Goal: Information Seeking & Learning: Learn about a topic

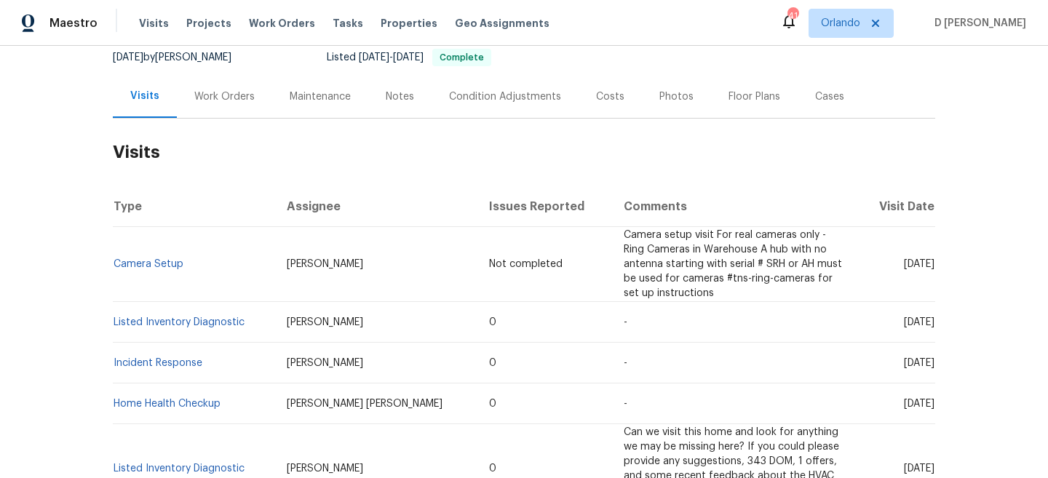
scroll to position [146, 0]
drag, startPoint x: 271, startPoint y: 255, endPoint x: 346, endPoint y: 254, distance: 75.0
click at [346, 254] on td "Jeremy Dykes" at bounding box center [376, 263] width 202 height 75
copy span "Jeremy Dykes"
drag, startPoint x: 192, startPoint y: 261, endPoint x: 114, endPoint y: 258, distance: 77.9
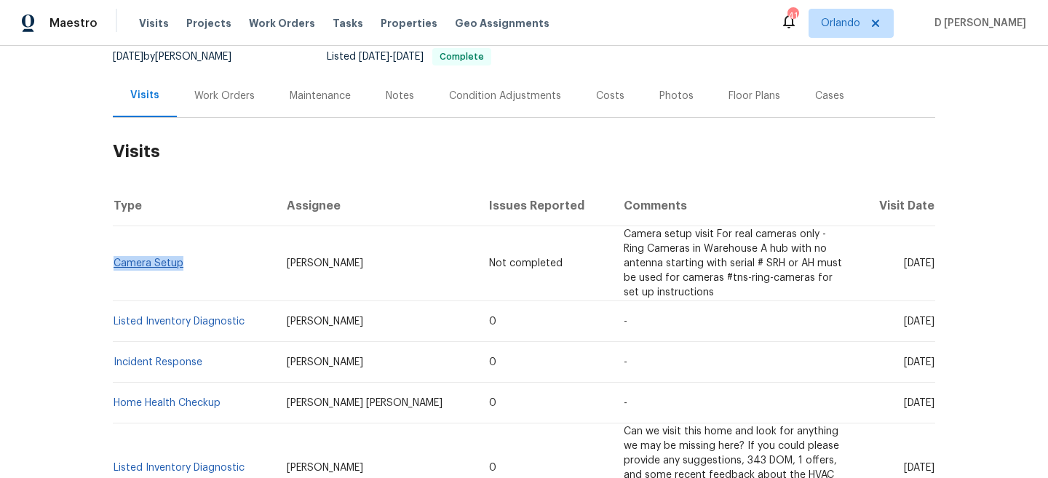
click at [114, 258] on td "Camera Setup" at bounding box center [194, 263] width 162 height 75
copy link "Camera Setup"
drag, startPoint x: 876, startPoint y: 309, endPoint x: 905, endPoint y: 307, distance: 29.1
click at [905, 317] on span "Wed, Aug 13 2025" at bounding box center [919, 322] width 31 height 10
copy span "Aug 13"
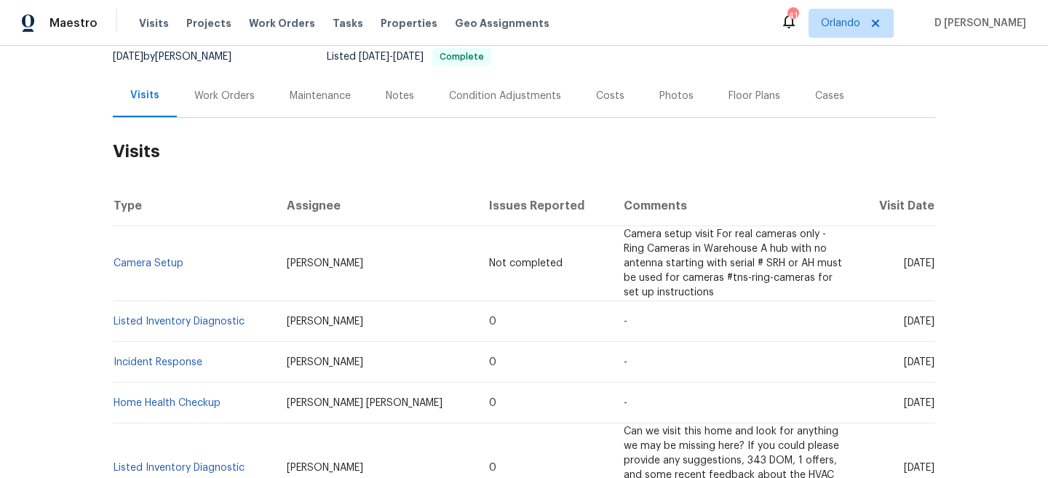
click at [228, 85] on div "Work Orders" at bounding box center [224, 95] width 95 height 43
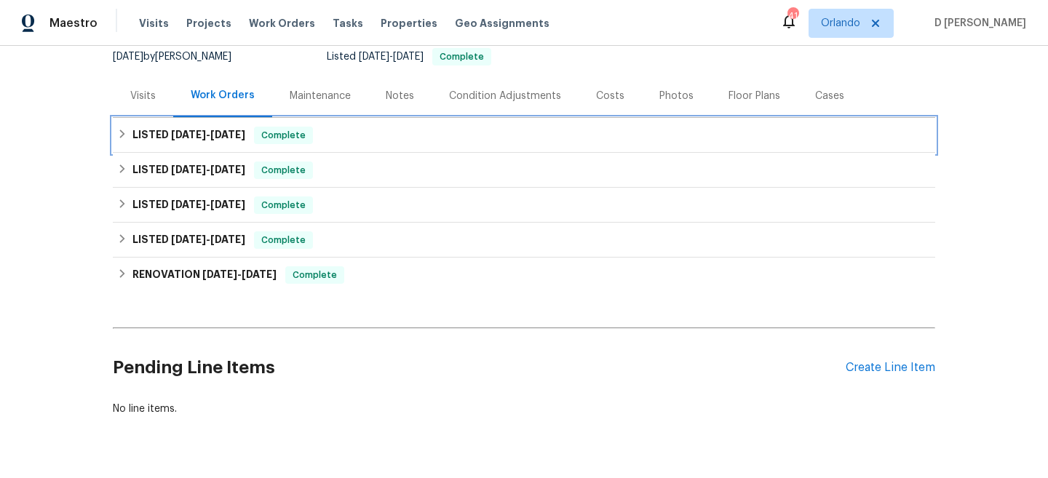
click at [135, 134] on h6 "LISTED 8/14/25 - 8/18/25" at bounding box center [188, 135] width 113 height 17
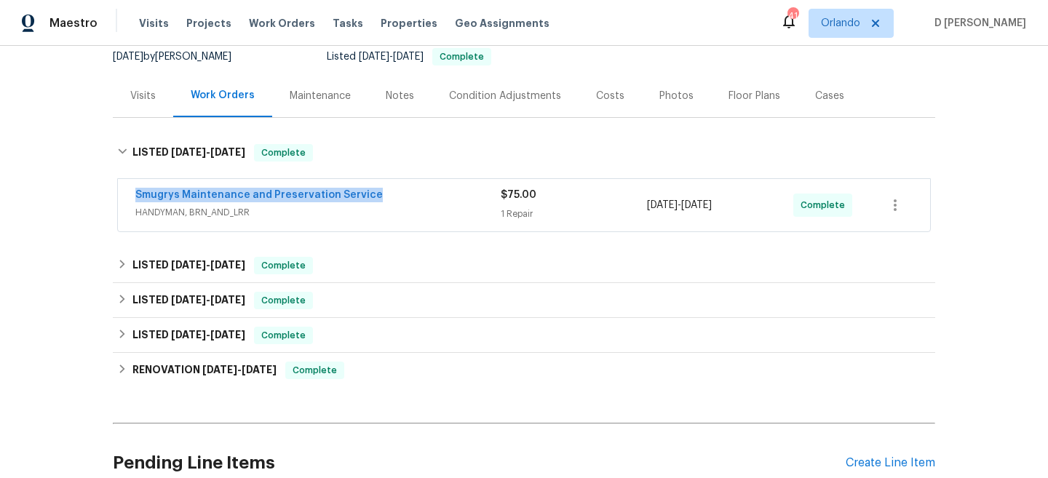
drag, startPoint x: 122, startPoint y: 191, endPoint x: 464, endPoint y: 191, distance: 342.0
click at [464, 191] on div "Smugrys Maintenance and Preservation Service HANDYMAN, BRN_AND_LRR $75.00 1 Rep…" at bounding box center [524, 205] width 812 height 52
copy link "Smugrys Maintenance and Preservation Service"
click at [134, 101] on div "Visits" at bounding box center [142, 96] width 25 height 15
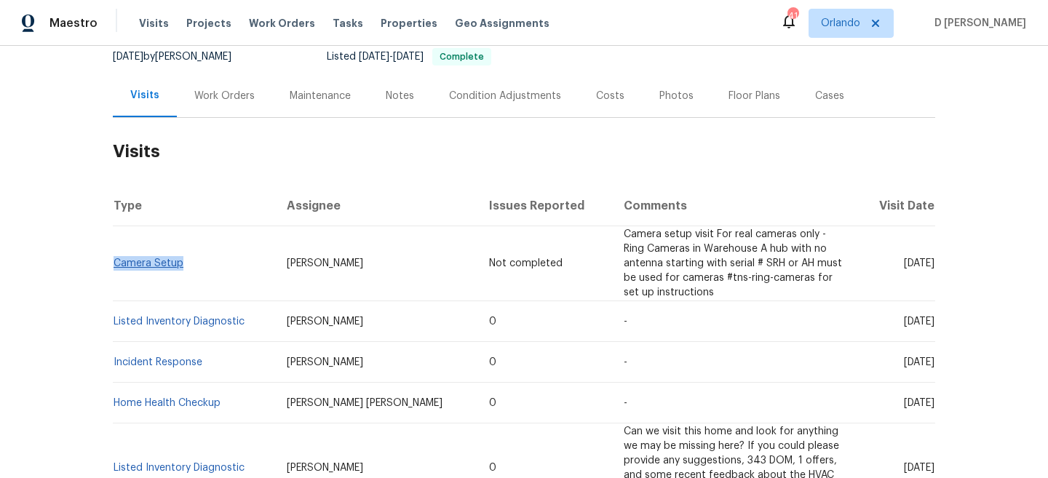
drag, startPoint x: 188, startPoint y: 262, endPoint x: 116, endPoint y: 258, distance: 72.9
click at [116, 258] on td "Camera Setup" at bounding box center [194, 263] width 162 height 75
copy link "Camera Setup"
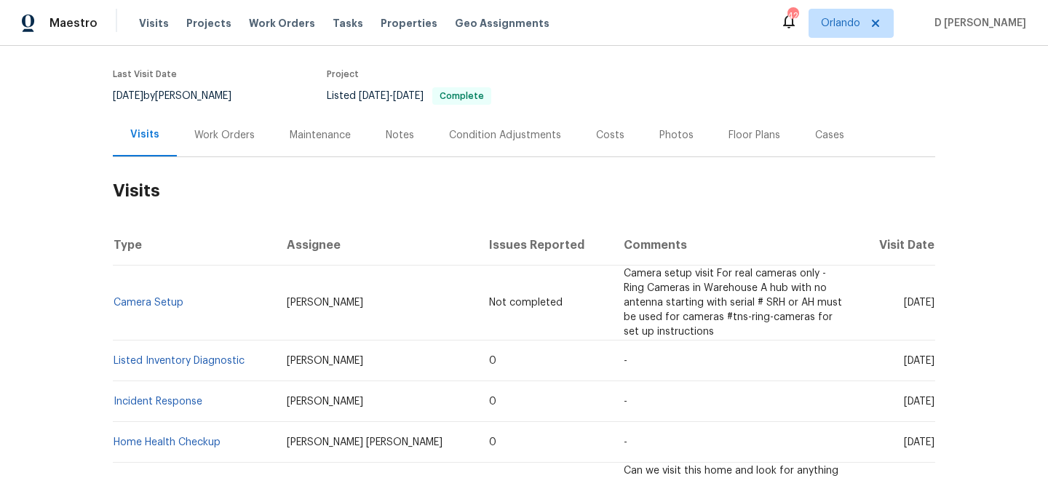
scroll to position [108, 0]
click at [231, 132] on div "Work Orders" at bounding box center [224, 134] width 60 height 15
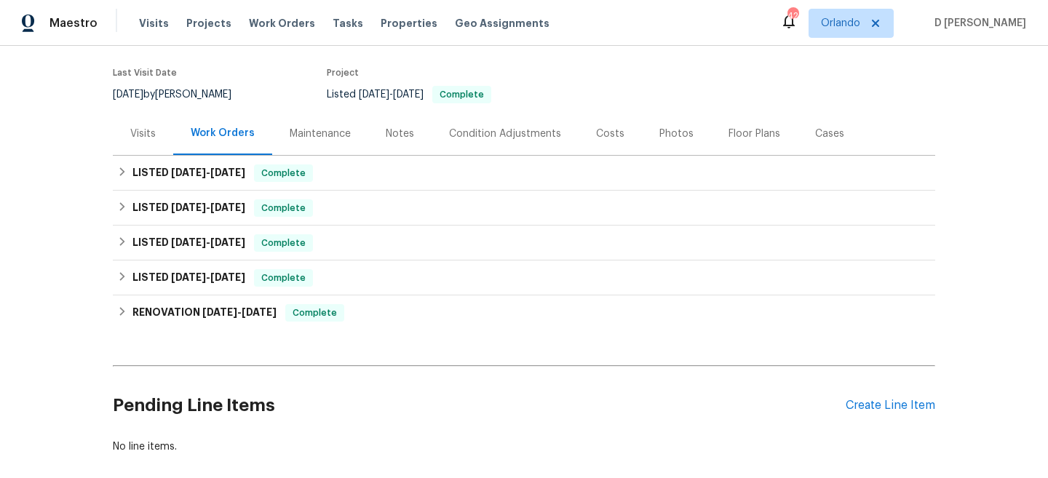
click at [132, 134] on div "Visits" at bounding box center [142, 134] width 25 height 15
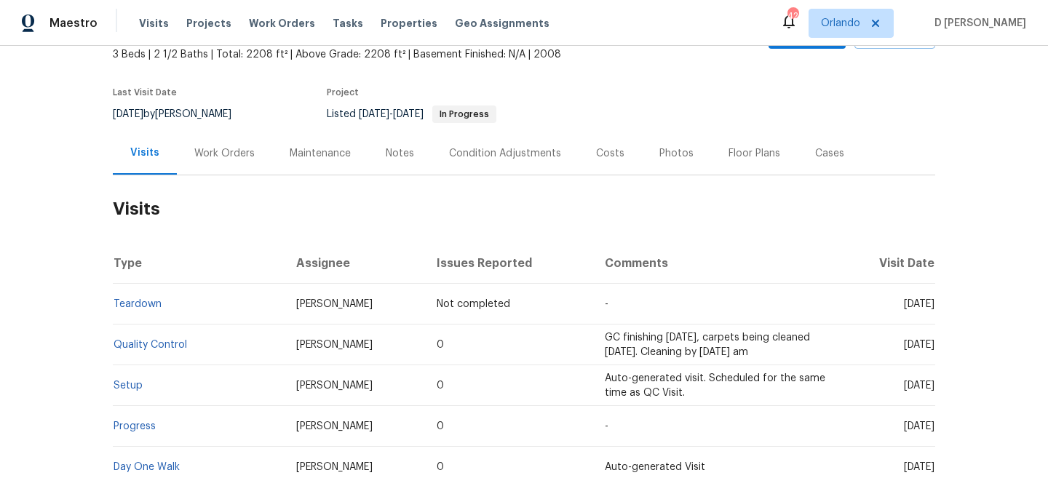
scroll to position [93, 0]
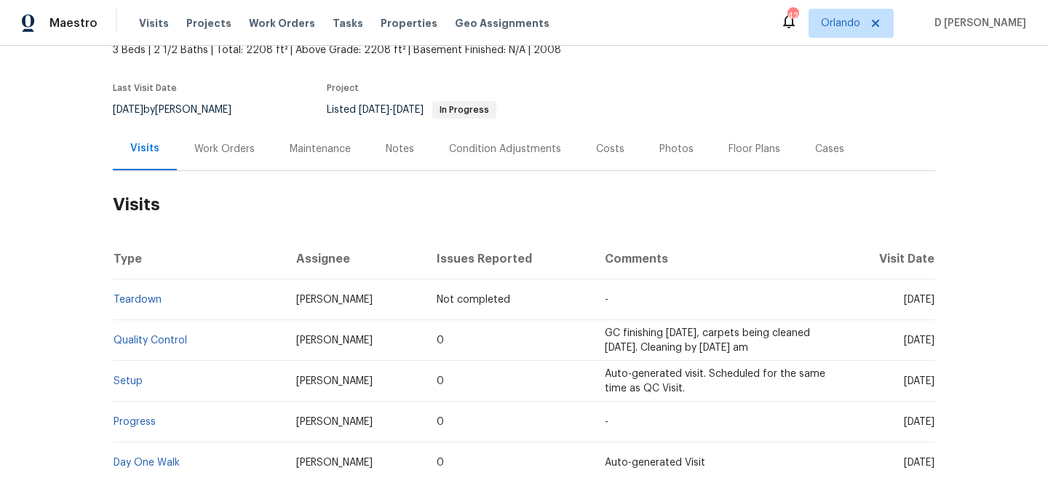
click at [232, 146] on div "Work Orders" at bounding box center [224, 149] width 60 height 15
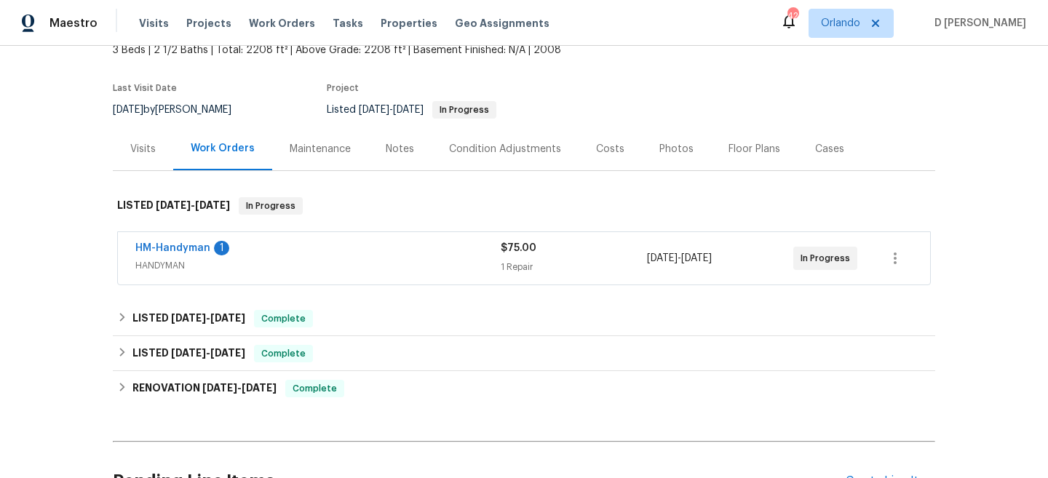
click at [285, 266] on span "HANDYMAN" at bounding box center [317, 265] width 365 height 15
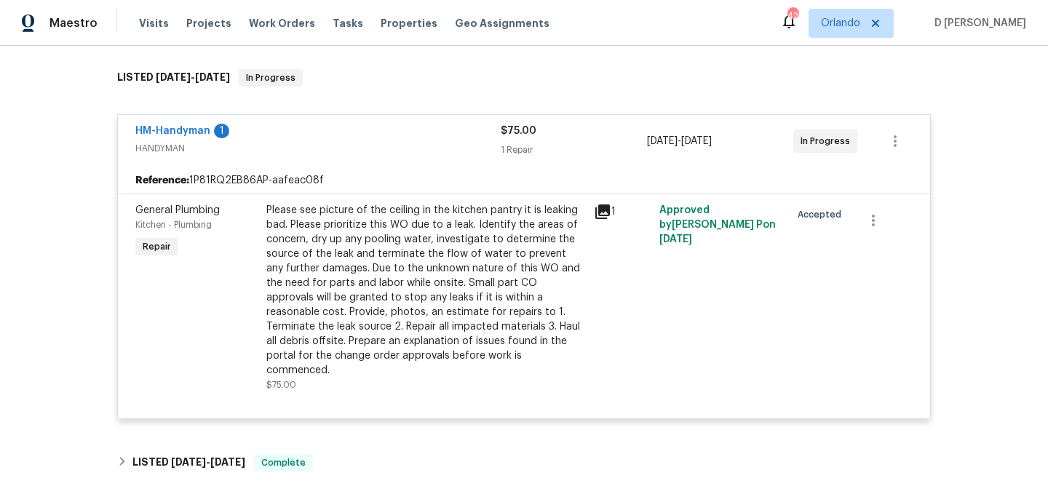
scroll to position [227, 0]
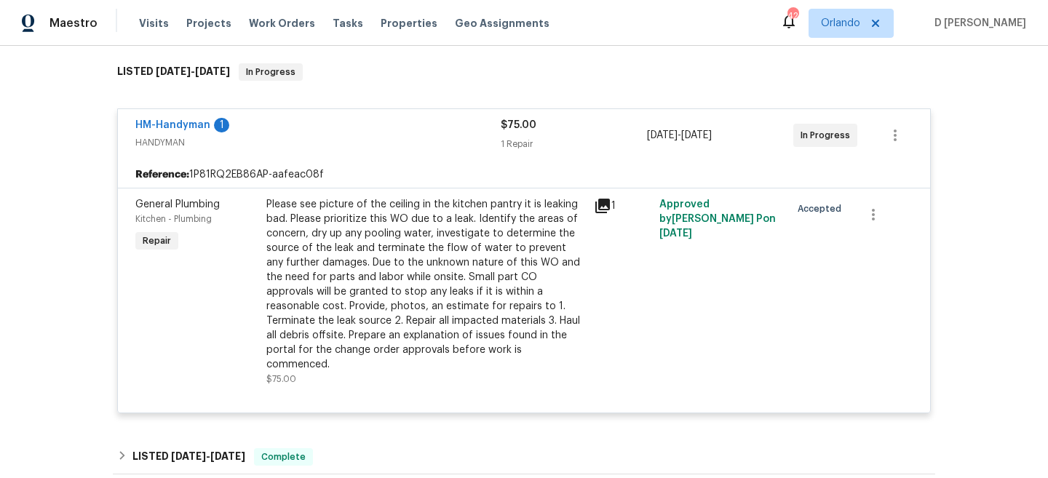
click at [532, 212] on div "Please see picture of the ceiling in the kitchen pantry it is leaking bad. Plea…" at bounding box center [425, 284] width 319 height 175
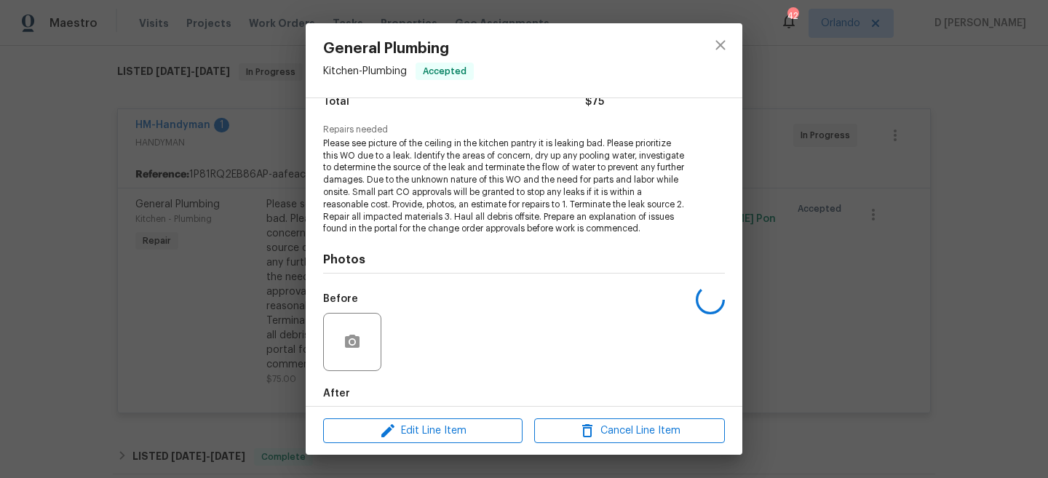
scroll to position [217, 0]
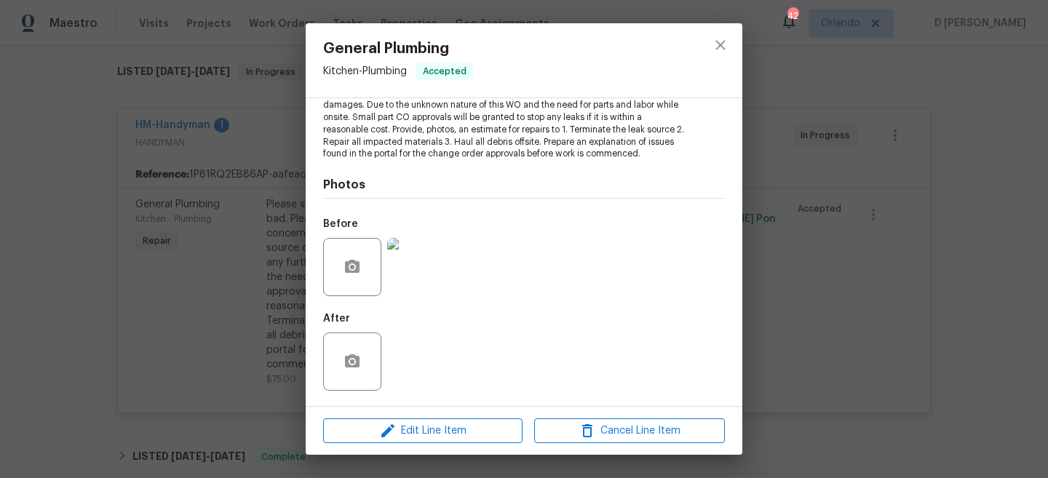
click at [421, 263] on img at bounding box center [416, 267] width 58 height 58
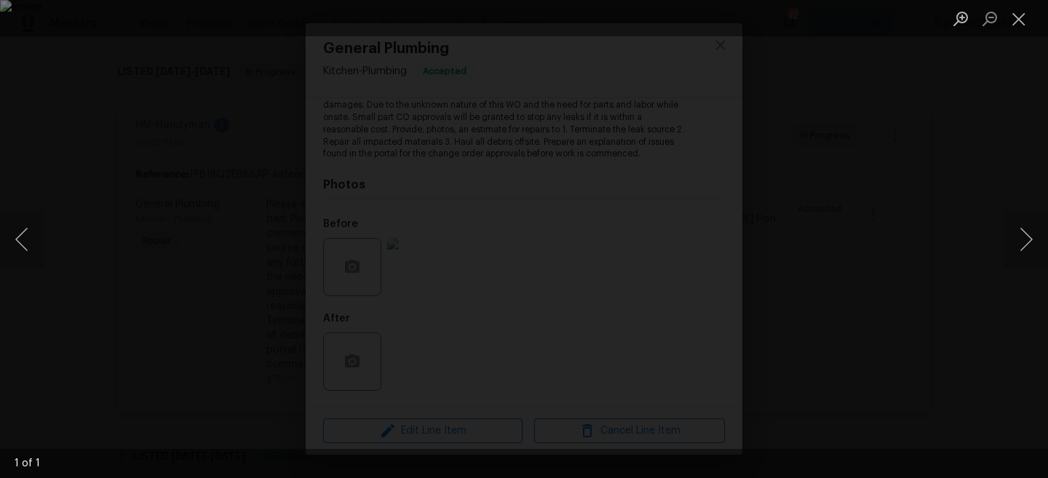
click at [927, 189] on div "Lightbox" at bounding box center [524, 239] width 1048 height 478
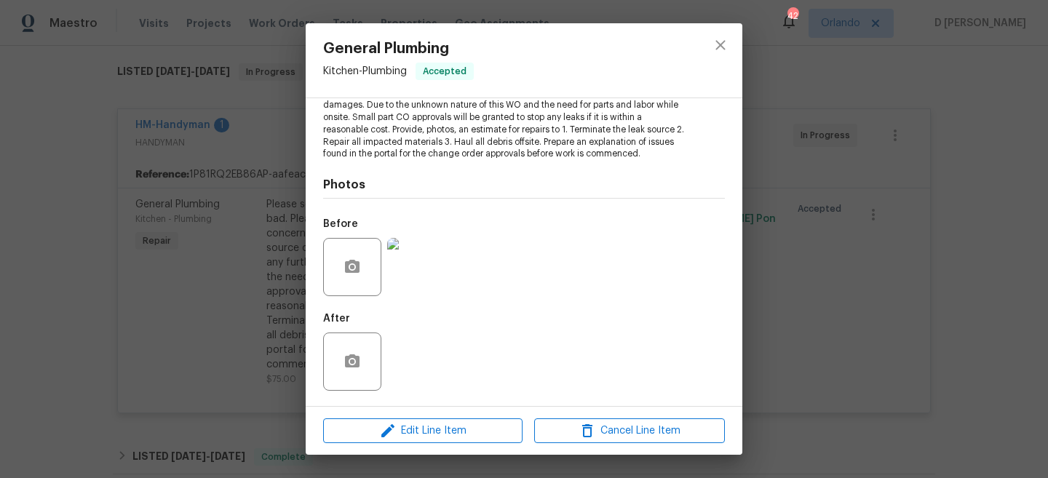
click at [927, 189] on div "General Plumbing Kitchen - Plumbing Accepted Vendor HM-Handyman Account Categor…" at bounding box center [524, 239] width 1048 height 478
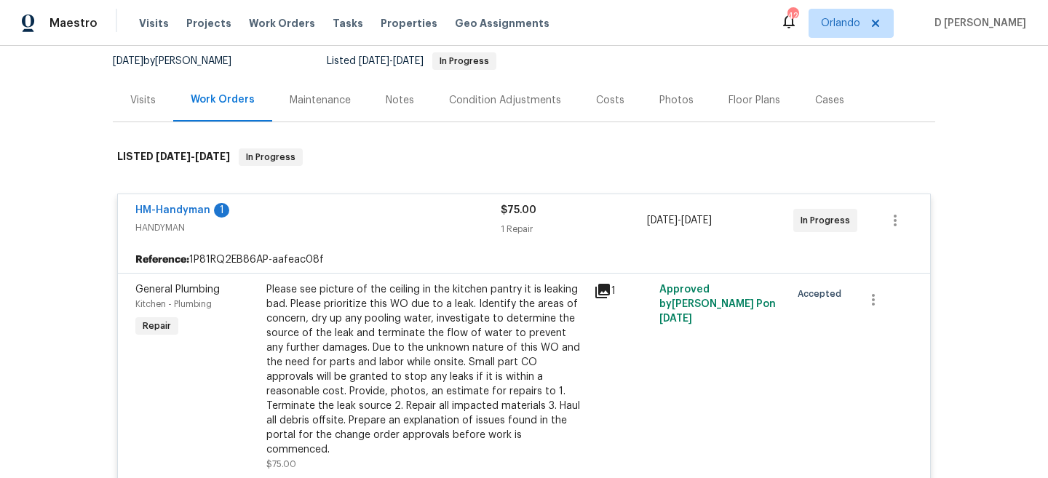
scroll to position [106, 0]
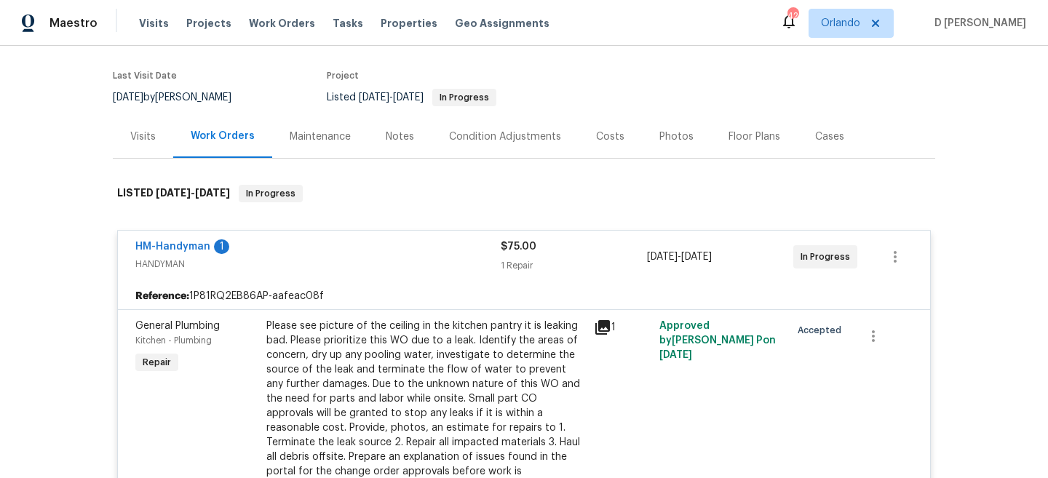
click at [148, 135] on div "Visits" at bounding box center [142, 137] width 25 height 15
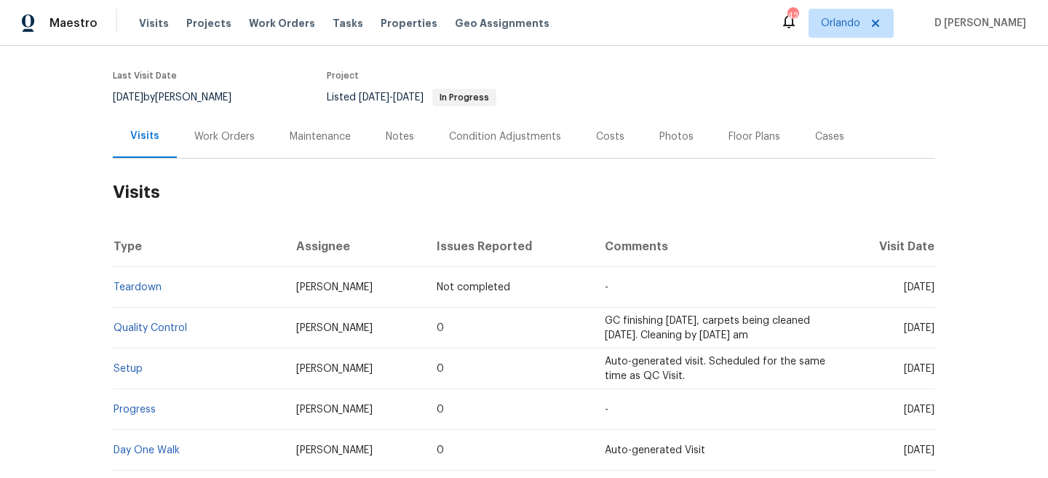
click at [239, 135] on div "Work Orders" at bounding box center [224, 137] width 60 height 15
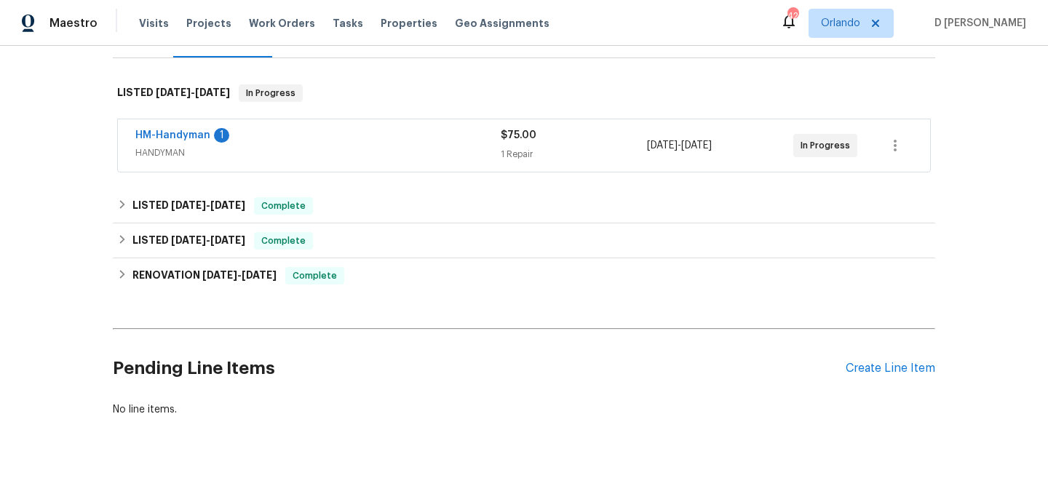
scroll to position [243, 0]
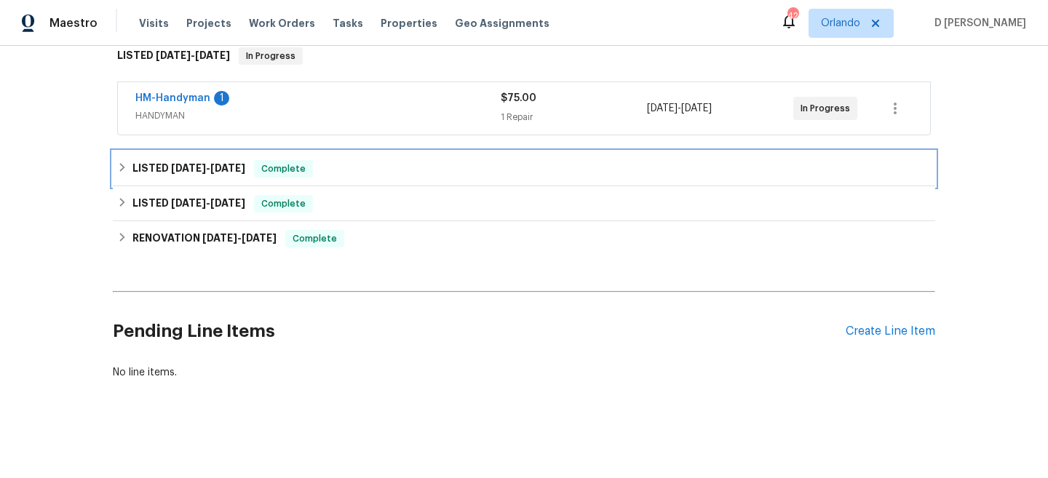
click at [265, 168] on span "Complete" at bounding box center [283, 169] width 56 height 15
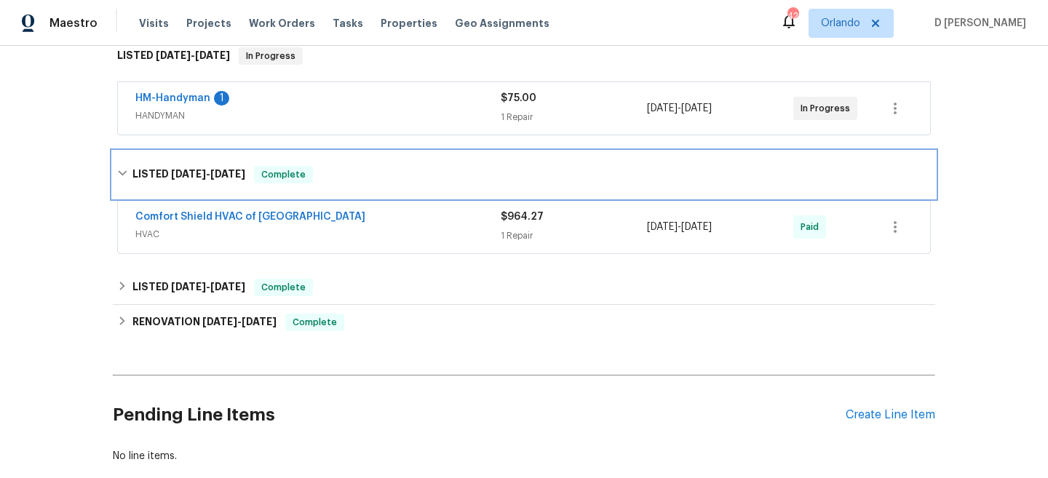
click at [270, 186] on div "LISTED 6/10/25 - 6/23/25 Complete" at bounding box center [524, 174] width 822 height 47
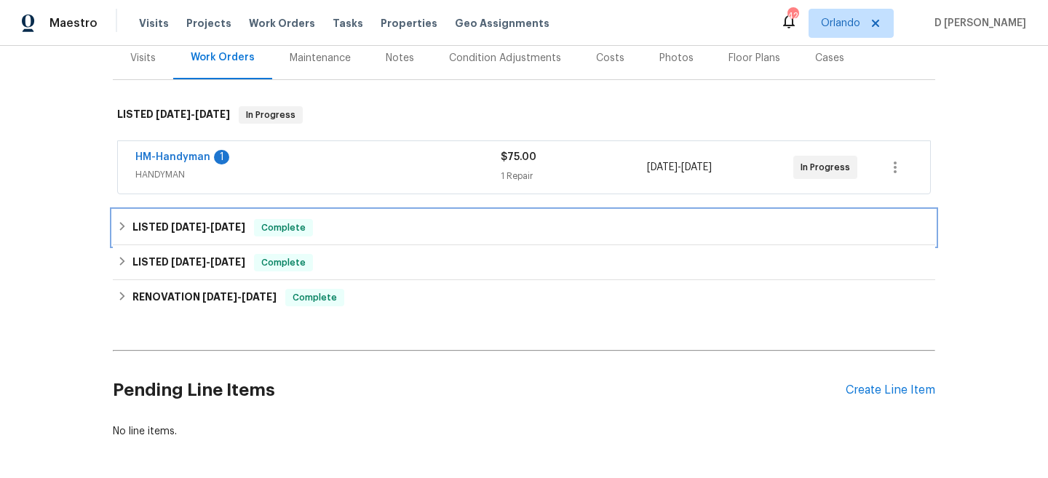
scroll to position [122, 0]
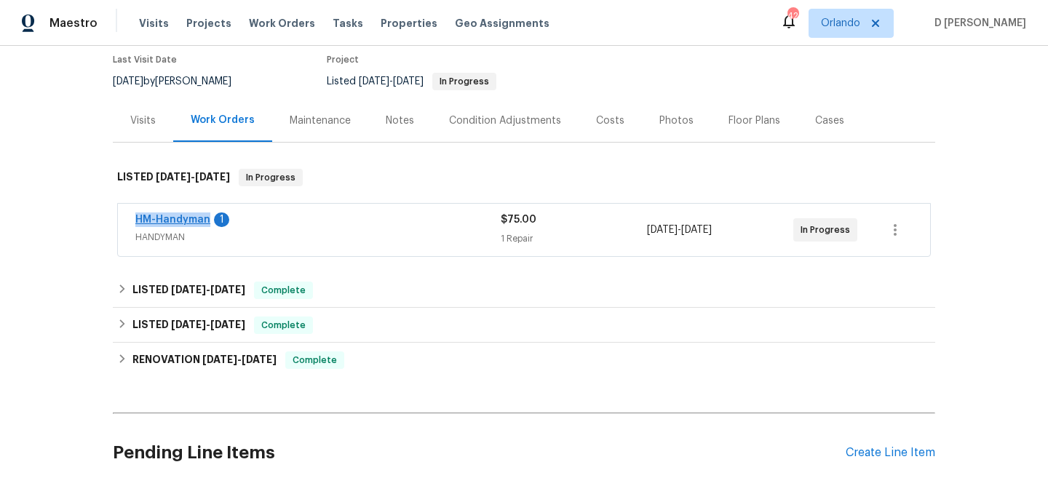
drag, startPoint x: 122, startPoint y: 220, endPoint x: 207, endPoint y: 219, distance: 85.1
click at [207, 219] on div "HM-Handyman 1 HANDYMAN $75.00 1 Repair 8/22/2025 - 8/26/2025 In Progress" at bounding box center [524, 230] width 812 height 52
copy link "HM-Handyman"
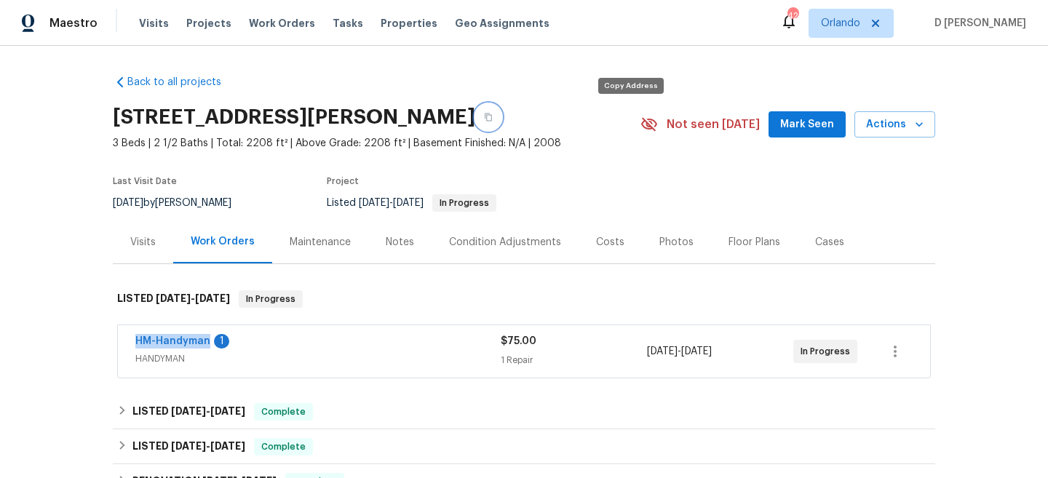
click at [493, 116] on icon "button" at bounding box center [488, 117] width 9 height 9
copy link "HM-Handyman"
click at [145, 235] on div "Visits" at bounding box center [142, 242] width 25 height 15
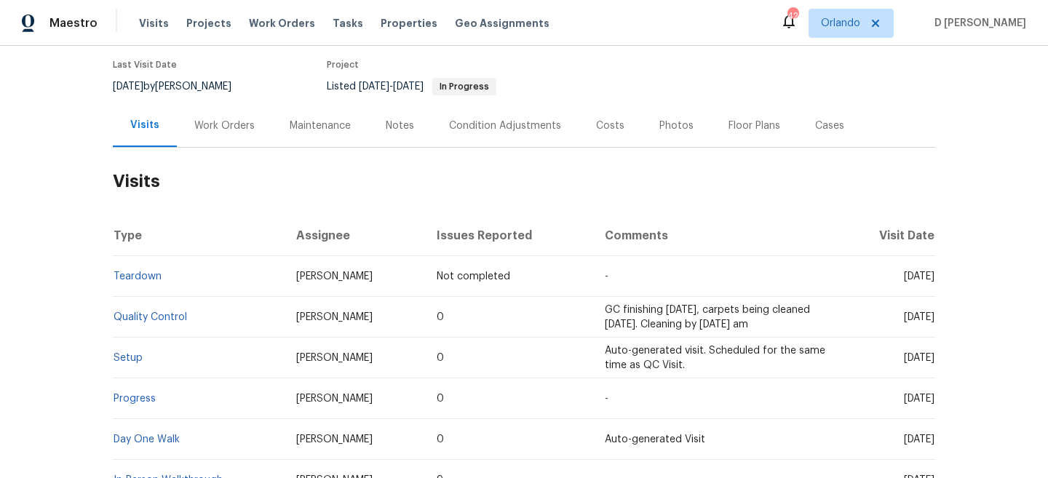
scroll to position [134, 0]
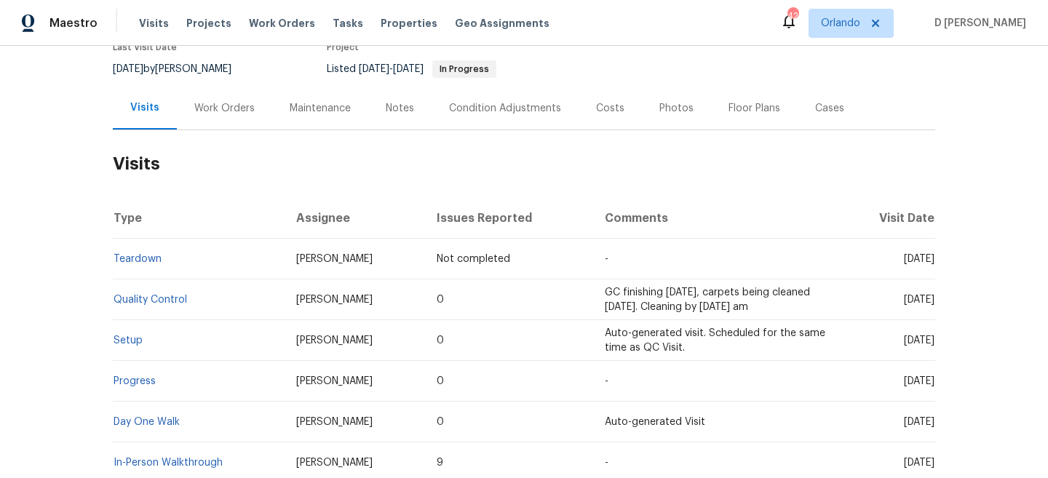
drag, startPoint x: 872, startPoint y: 258, endPoint x: 910, endPoint y: 258, distance: 37.8
click at [910, 258] on span "Tue, Sep 23 2025" at bounding box center [919, 259] width 31 height 10
copy span "Sep 23"
click at [215, 113] on div "Work Orders" at bounding box center [224, 108] width 60 height 15
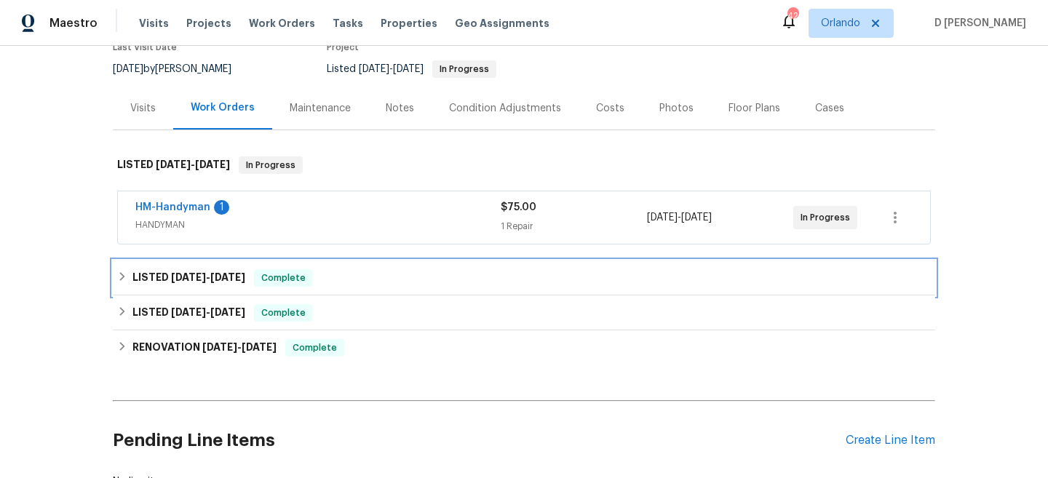
click at [133, 277] on h6 "LISTED 6/10/25 - 6/23/25" at bounding box center [188, 277] width 113 height 17
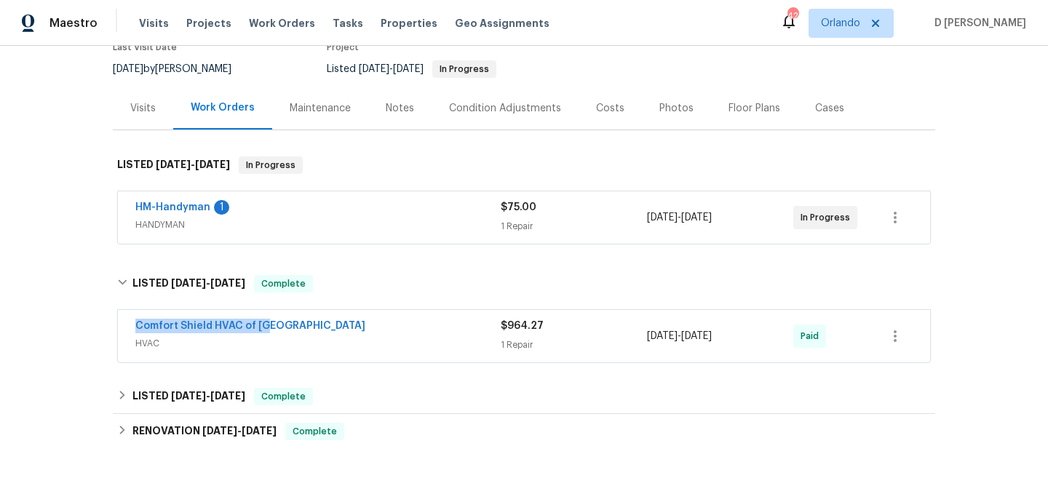
drag, startPoint x: 122, startPoint y: 327, endPoint x: 315, endPoint y: 326, distance: 193.6
click at [315, 326] on div "Comfort Shield HVAC of NC HVAC $964.27 1 Repair 6/10/2025 - 6/20/2025 Paid" at bounding box center [524, 336] width 812 height 52
copy link "Comfort Shield HVAC of NC"
drag, startPoint x: 127, startPoint y: 207, endPoint x: 210, endPoint y: 214, distance: 83.2
click at [210, 214] on div "HM-Handyman 1 HANDYMAN $75.00 1 Repair 8/22/2025 - 8/26/2025 In Progress" at bounding box center [524, 217] width 812 height 52
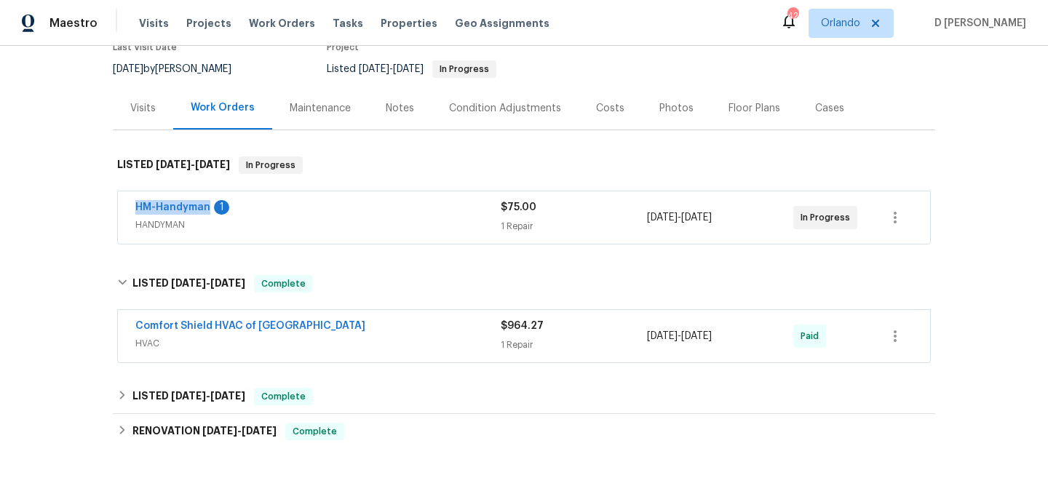
copy link "HM-Handyman"
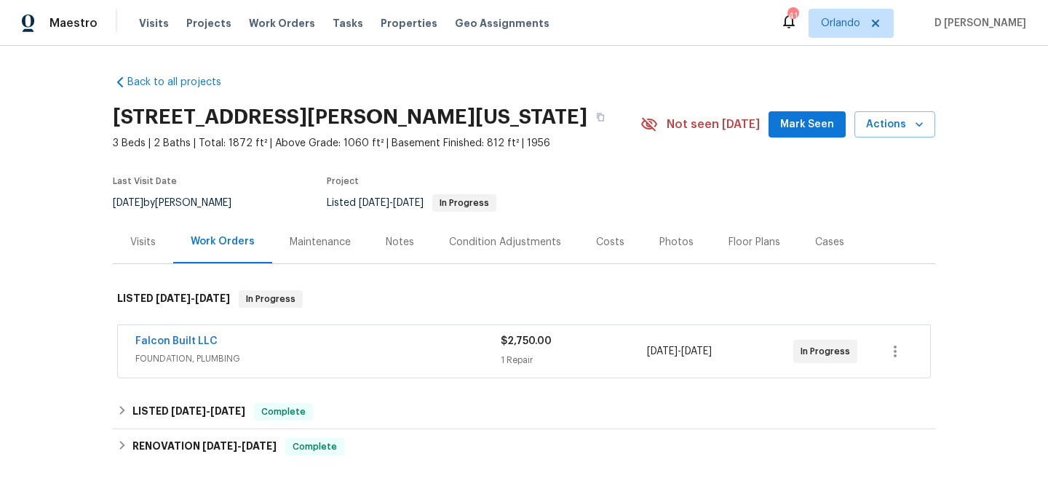
scroll to position [89, 0]
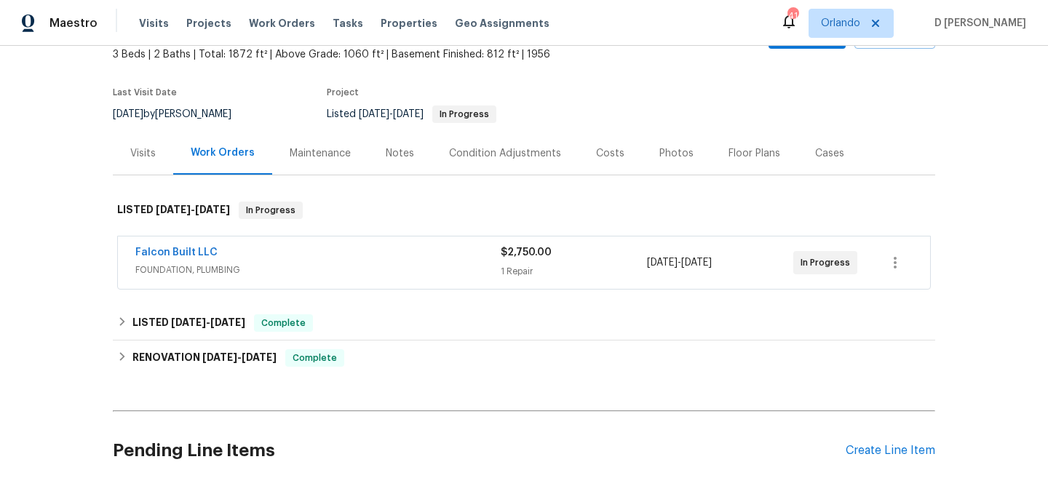
click at [324, 274] on span "FOUNDATION, PLUMBING" at bounding box center [317, 270] width 365 height 15
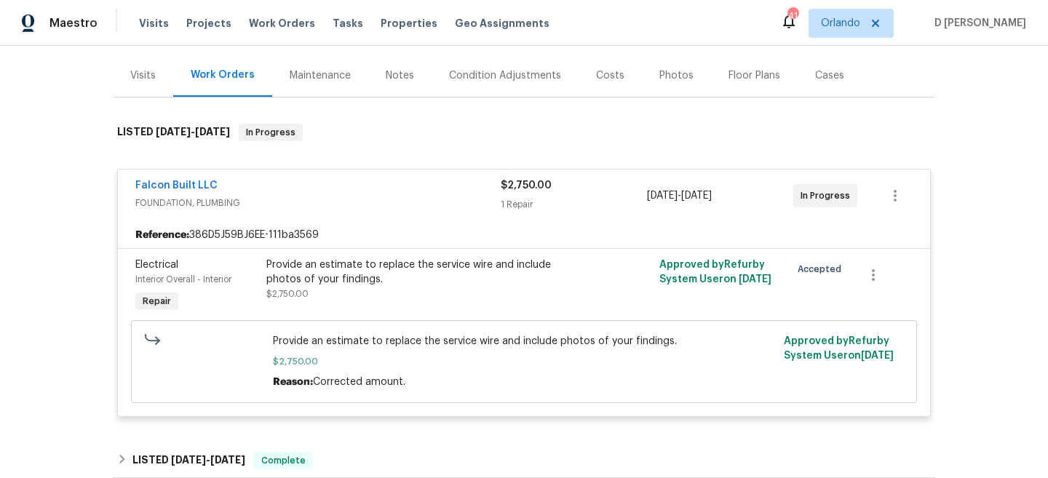
scroll to position [177, 0]
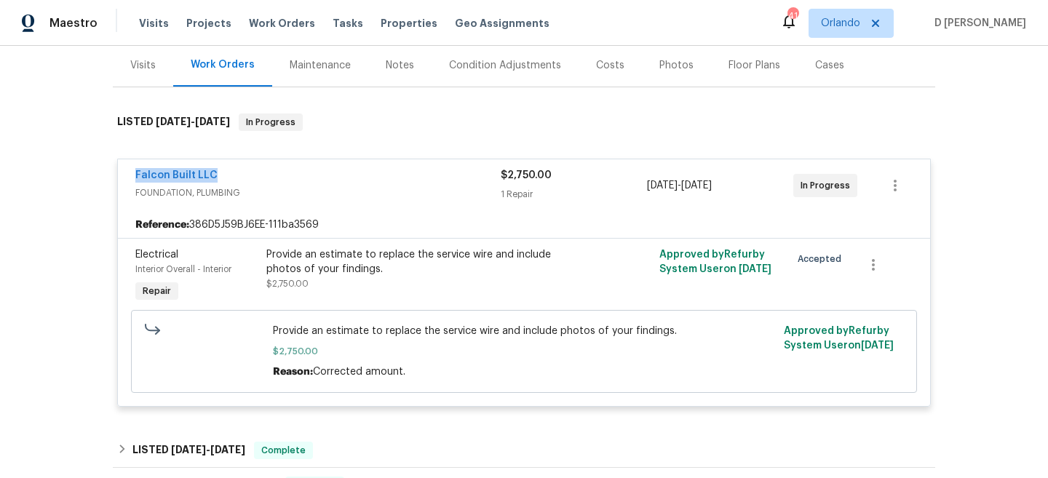
drag, startPoint x: 127, startPoint y: 173, endPoint x: 268, endPoint y: 175, distance: 140.5
click at [269, 175] on div "Falcon Built LLC FOUNDATION, PLUMBING $2,750.00 1 Repair 7/15/2025 - 7/17/2025 …" at bounding box center [524, 185] width 812 height 52
copy link "Falcon Built LLC"
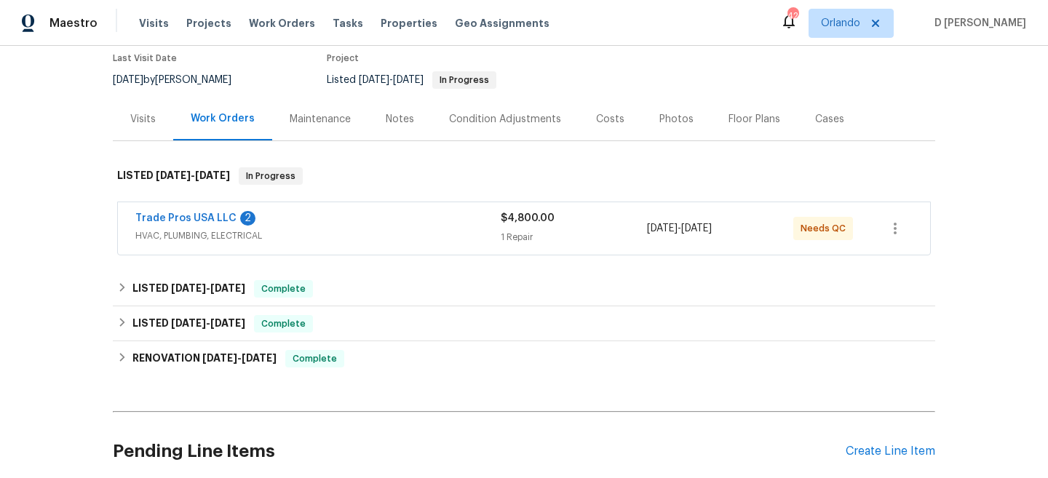
scroll to position [125, 0]
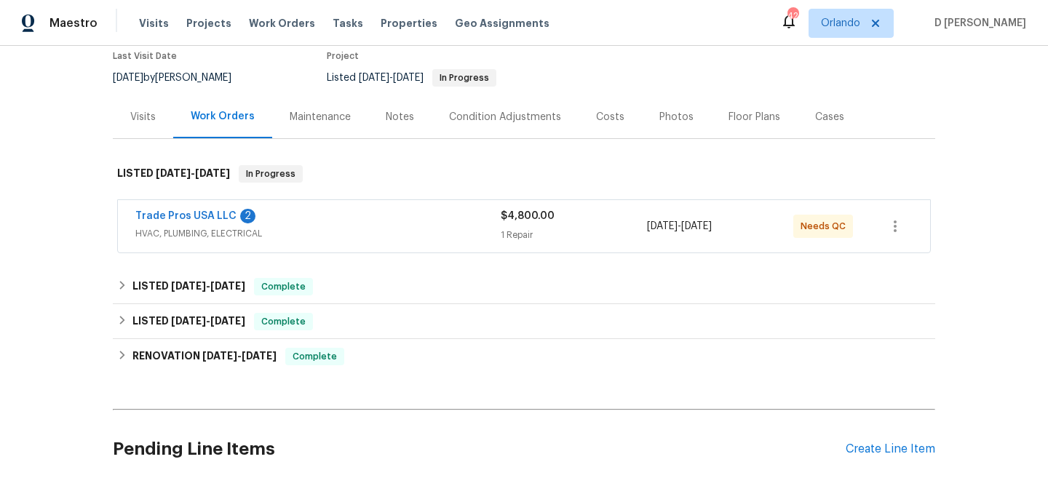
click at [143, 120] on div "Visits" at bounding box center [142, 117] width 25 height 15
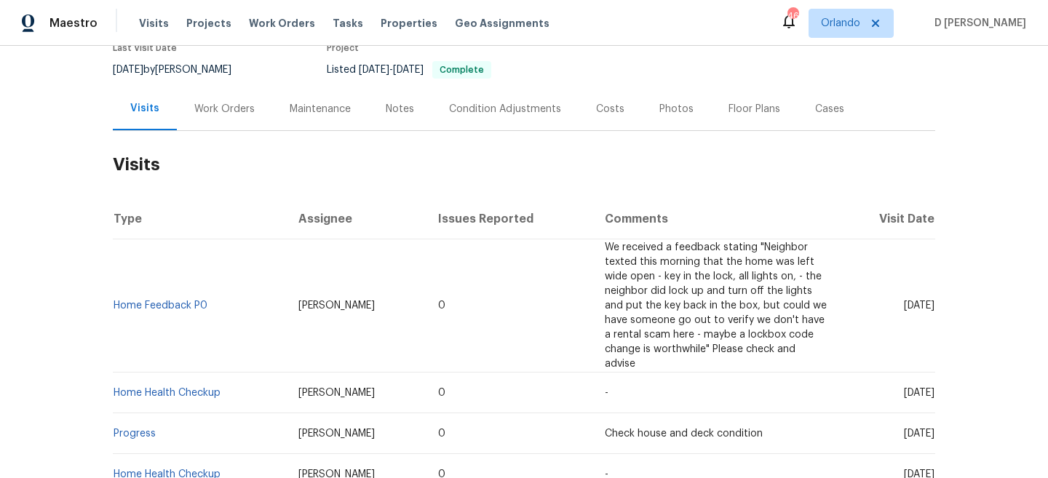
scroll to position [134, 0]
click at [205, 104] on div "Work Orders" at bounding box center [224, 108] width 60 height 15
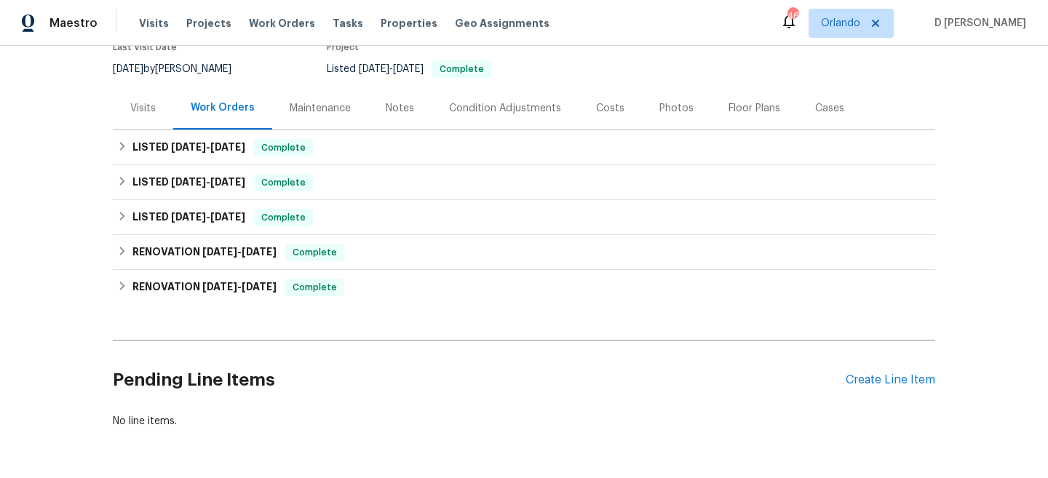
click at [151, 111] on div "Visits" at bounding box center [142, 108] width 25 height 15
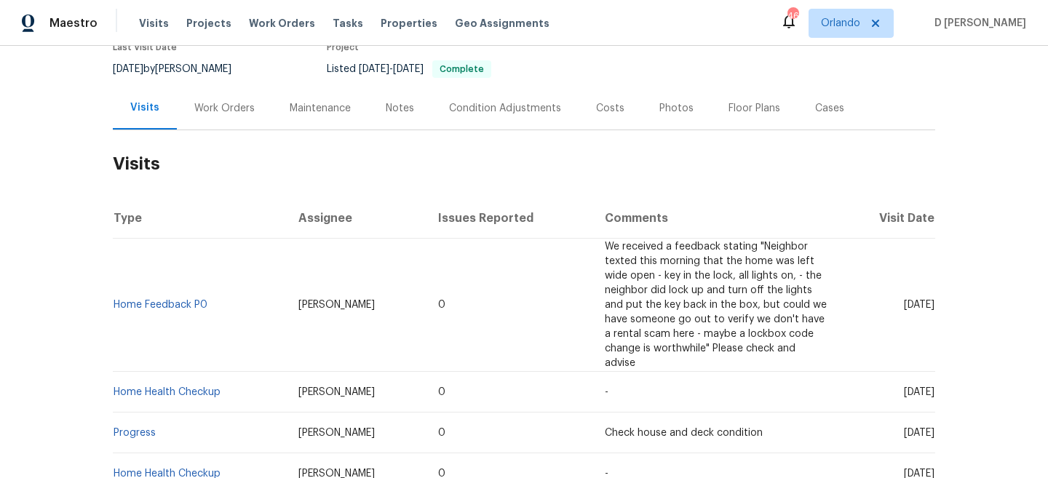
drag, startPoint x: 875, startPoint y: 280, endPoint x: 907, endPoint y: 279, distance: 32.0
click at [907, 300] on span "Thu, Aug 14 2025" at bounding box center [919, 305] width 31 height 10
copy span "Aug 14"
click at [240, 111] on div "Work Orders" at bounding box center [224, 108] width 60 height 15
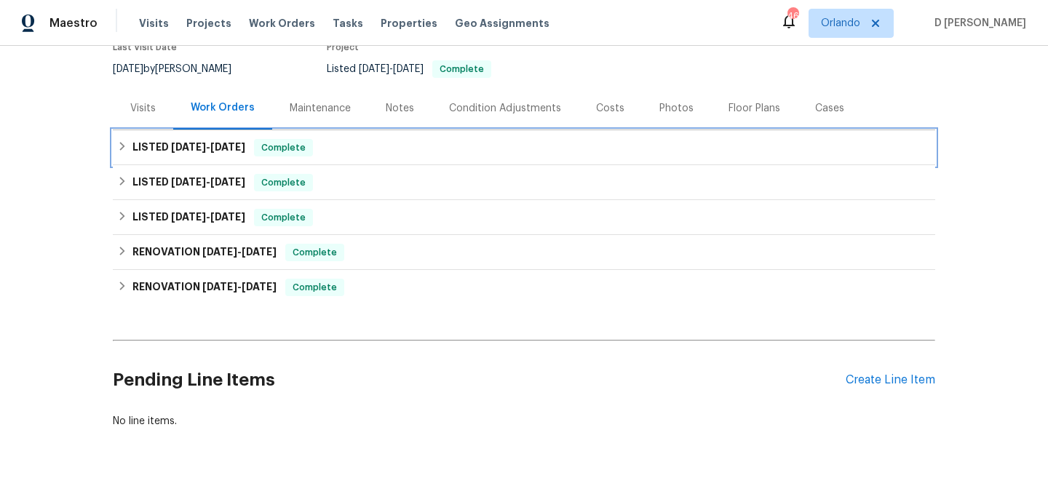
click at [127, 144] on icon at bounding box center [122, 146] width 10 height 10
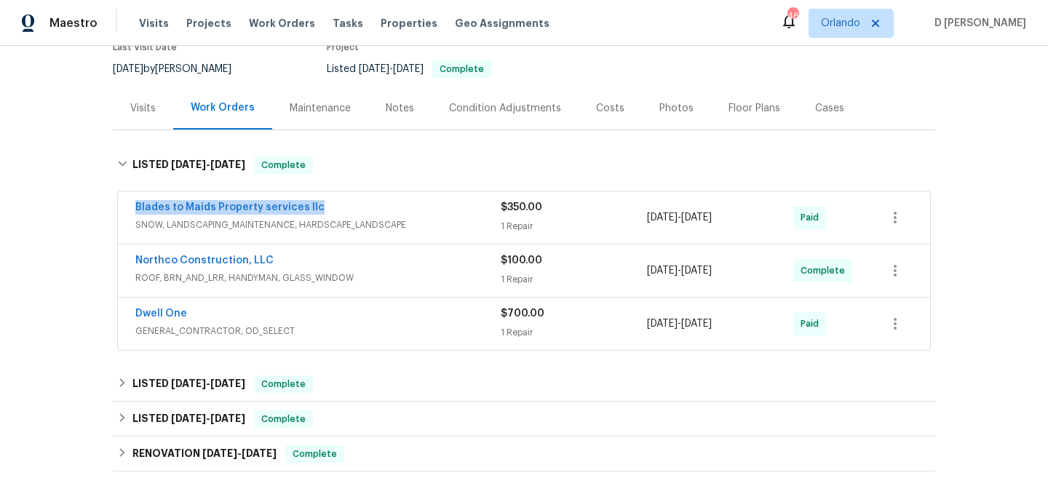
drag, startPoint x: 126, startPoint y: 205, endPoint x: 332, endPoint y: 207, distance: 205.9
click at [332, 207] on div "Blades to Maids Property services llc SNOW, LANDSCAPING_MAINTENANCE, HARDSCAPE_…" at bounding box center [524, 217] width 812 height 52
copy link "Blades to Maids Property services llc"
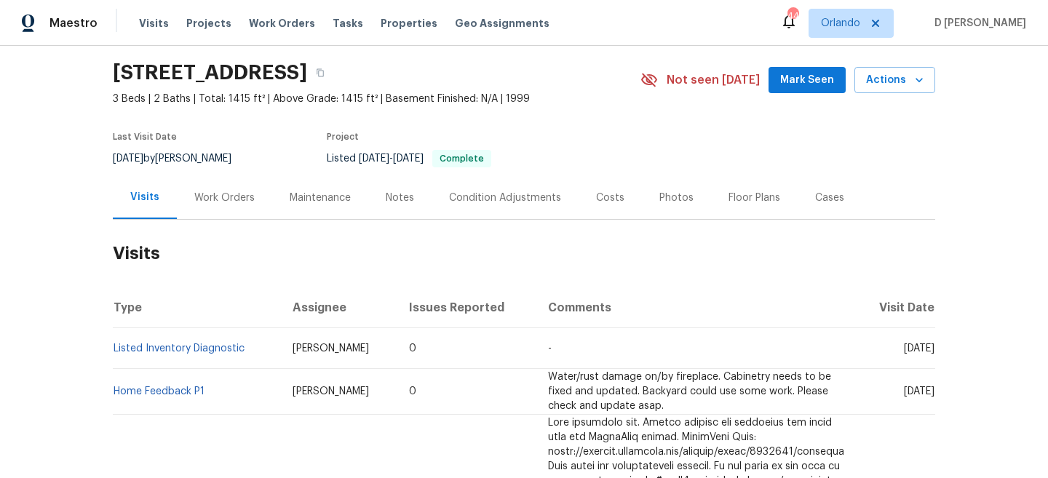
scroll to position [52, 0]
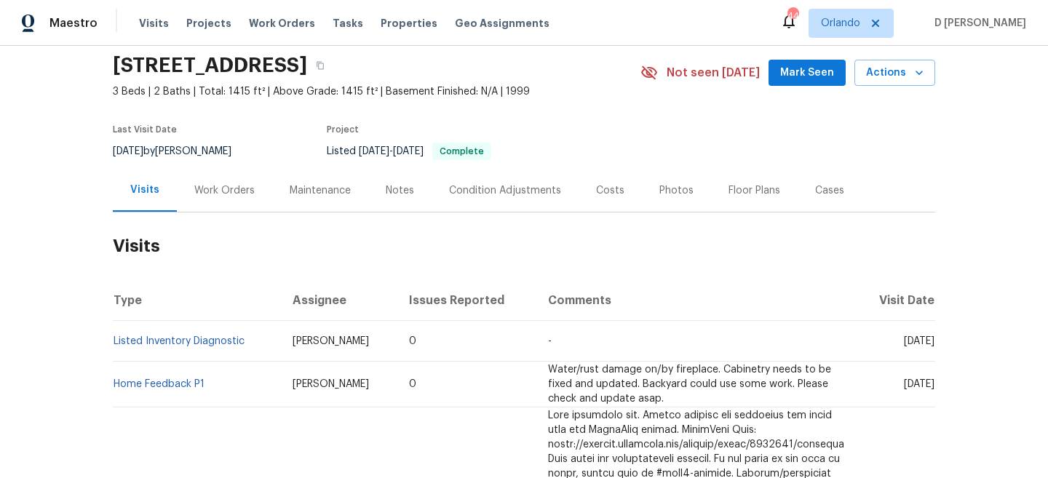
click at [231, 191] on div "Work Orders" at bounding box center [224, 190] width 60 height 15
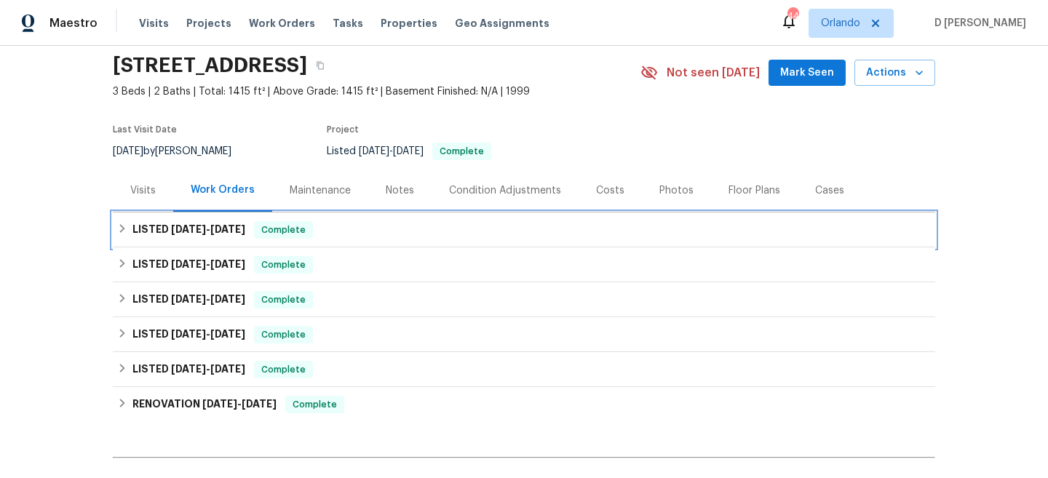
click at [120, 232] on icon at bounding box center [122, 228] width 5 height 9
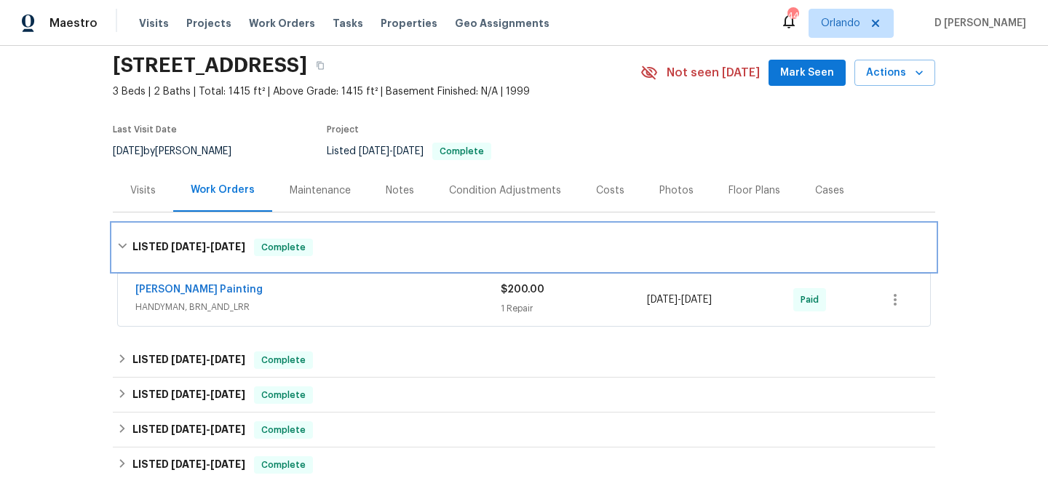
scroll to position [175, 0]
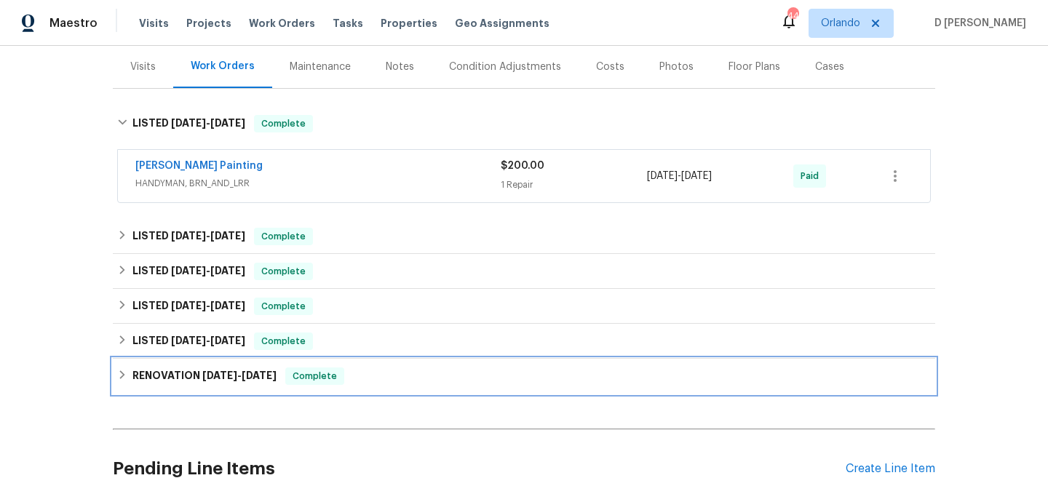
click at [132, 372] on h6 "RENOVATION [DATE] - [DATE]" at bounding box center [204, 375] width 144 height 17
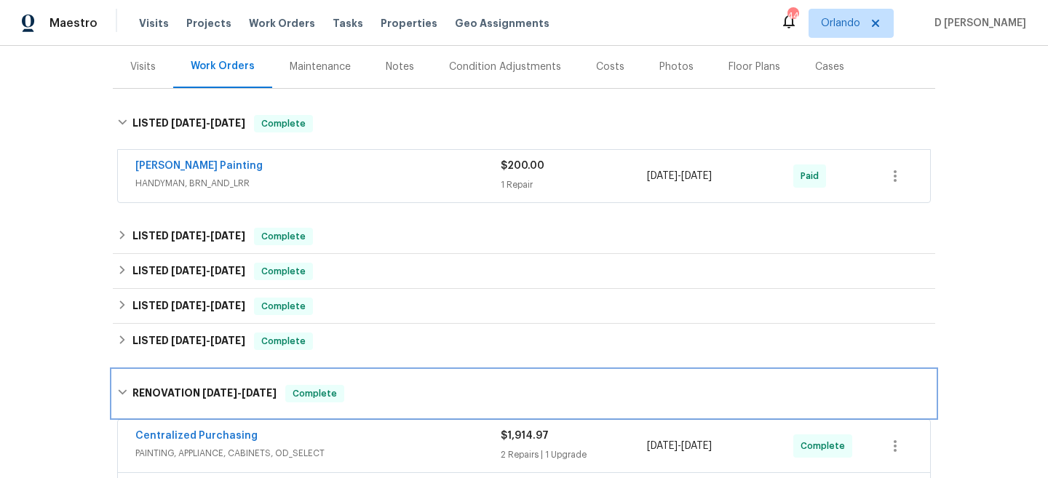
scroll to position [162, 0]
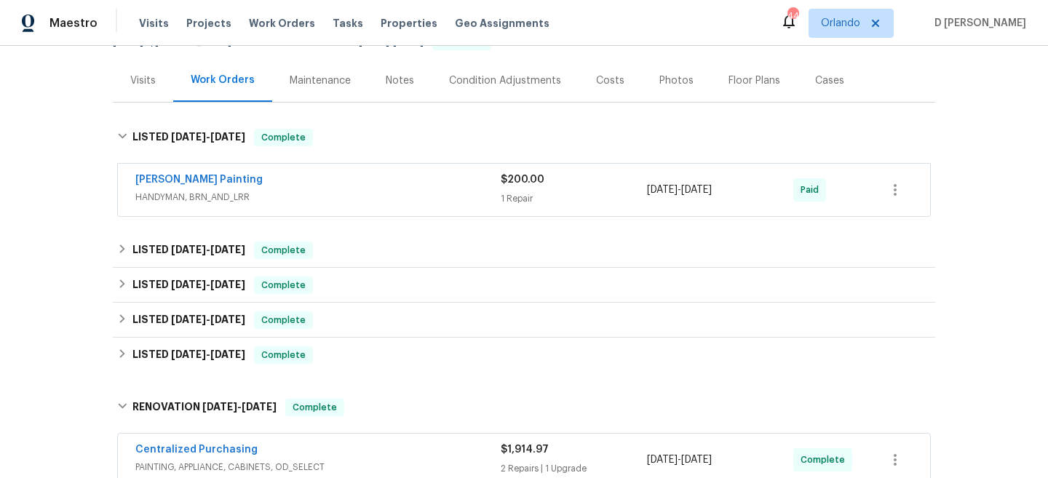
click at [134, 77] on div "Visits" at bounding box center [142, 80] width 25 height 15
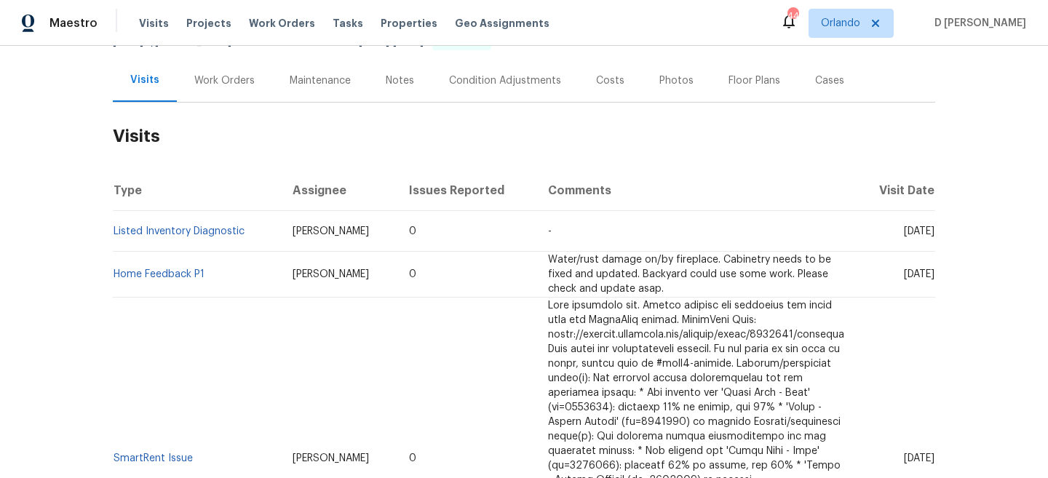
click at [234, 87] on div "Work Orders" at bounding box center [224, 80] width 95 height 43
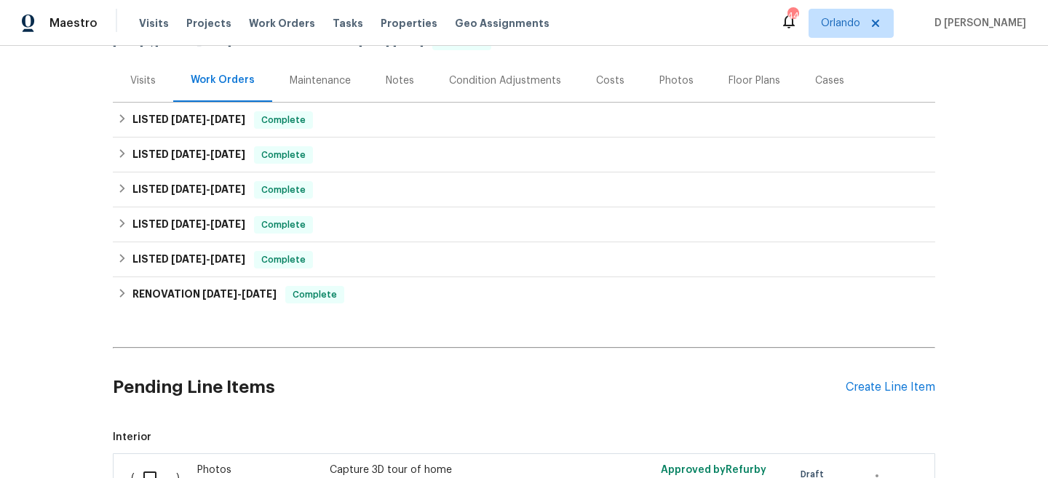
click at [143, 70] on div "Visits" at bounding box center [143, 80] width 60 height 43
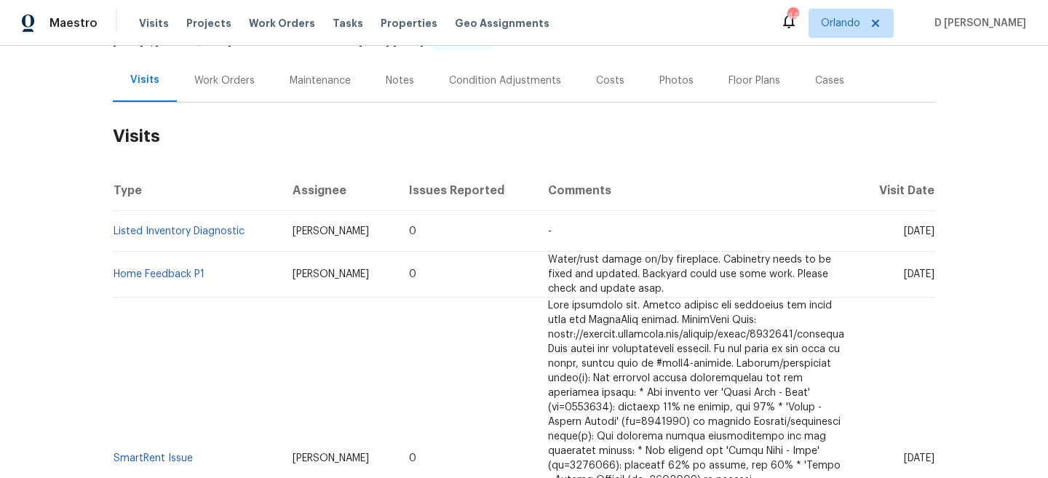
drag, startPoint x: 880, startPoint y: 233, endPoint x: 909, endPoint y: 233, distance: 29.1
click at [909, 233] on span "[DATE]" at bounding box center [919, 231] width 31 height 10
copy span "[DATE]"
click at [209, 78] on div "Work Orders" at bounding box center [224, 80] width 60 height 15
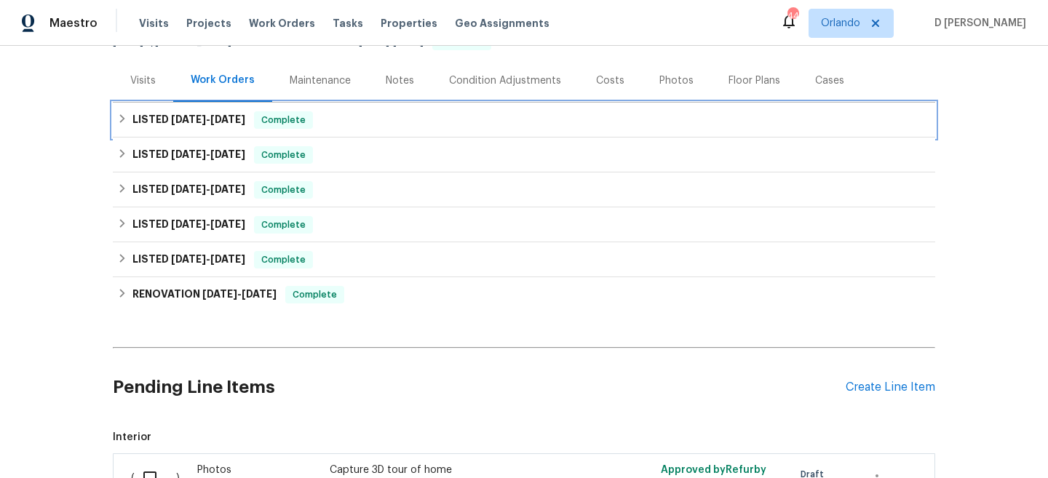
click at [122, 107] on div "LISTED [DATE] - [DATE] Complete" at bounding box center [524, 120] width 822 height 35
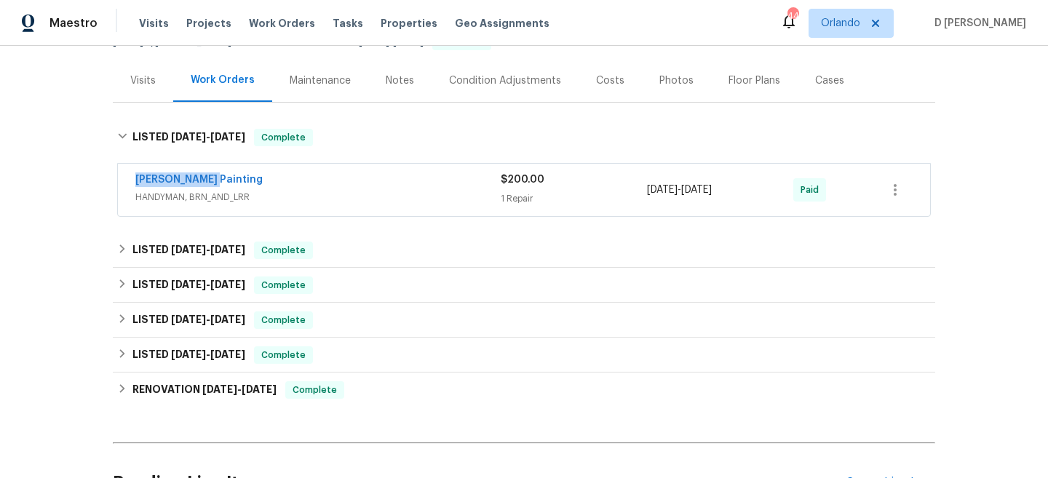
drag, startPoint x: 126, startPoint y: 178, endPoint x: 231, endPoint y: 178, distance: 104.8
click at [231, 178] on div "[PERSON_NAME] Painting HANDYMAN, BRN_AND_LRR $200.00 1 Repair [DATE] - [DATE] P…" at bounding box center [524, 190] width 812 height 52
copy link "[PERSON_NAME] Painting"
